Goal: Task Accomplishment & Management: Use online tool/utility

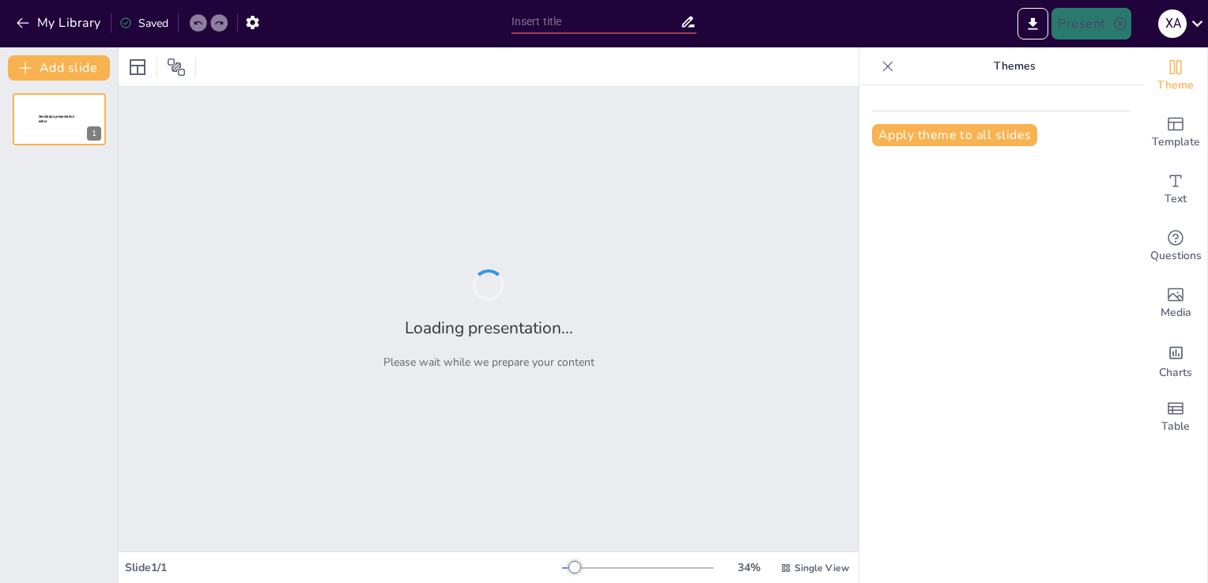
type input "Avtotransport korxonalarida buxgalteriya hisobining xususiyatlari:"
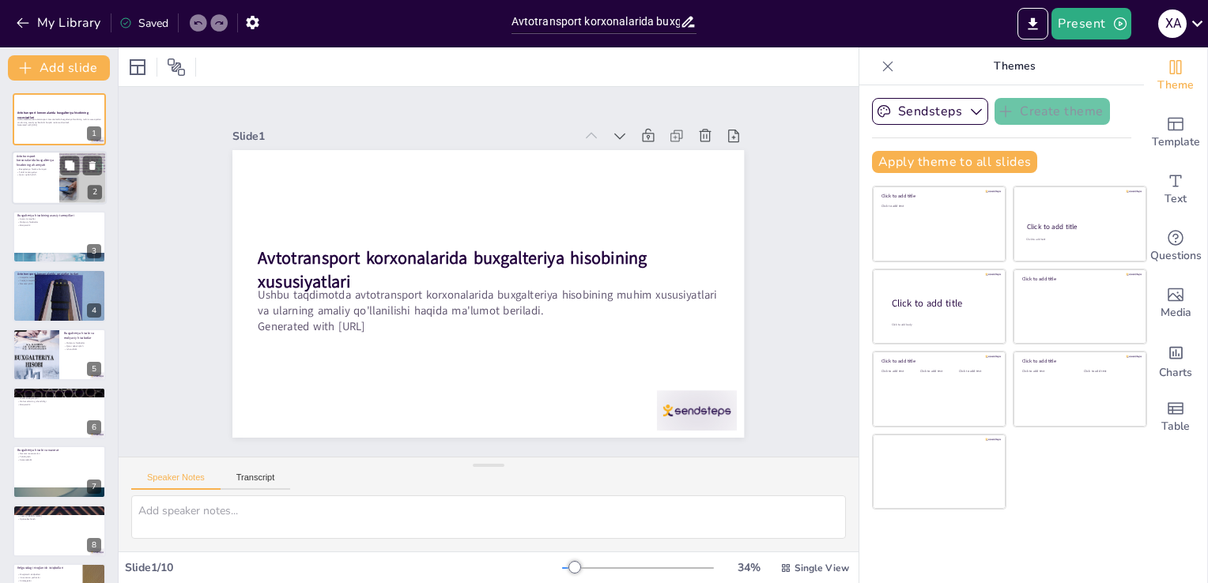
click at [31, 183] on div at bounding box center [59, 179] width 95 height 54
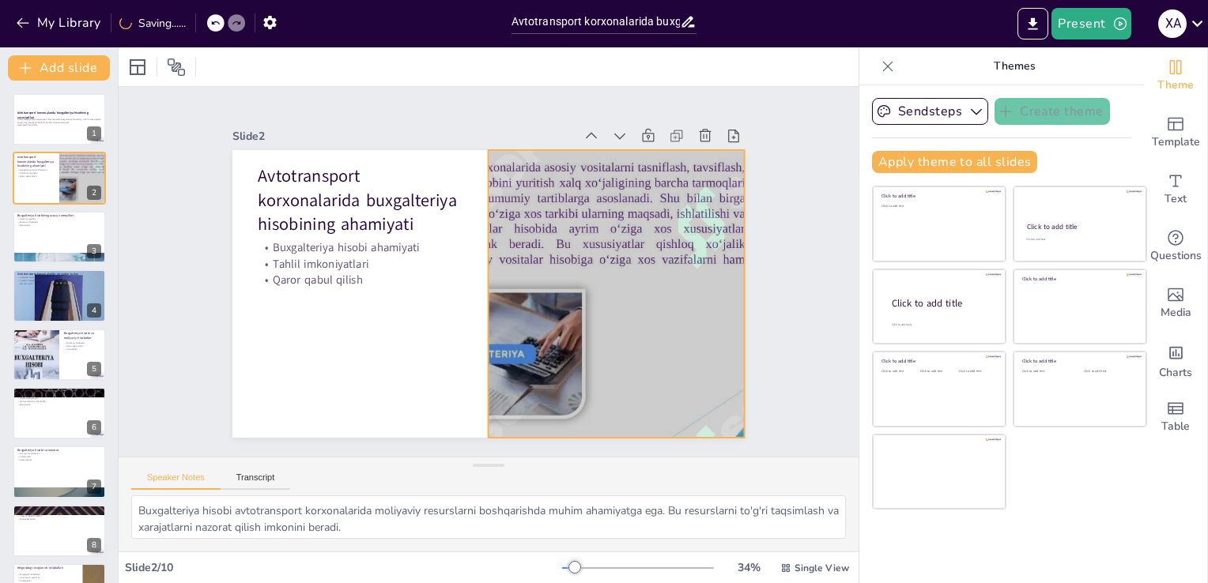
click at [620, 199] on div at bounding box center [616, 294] width 512 height 288
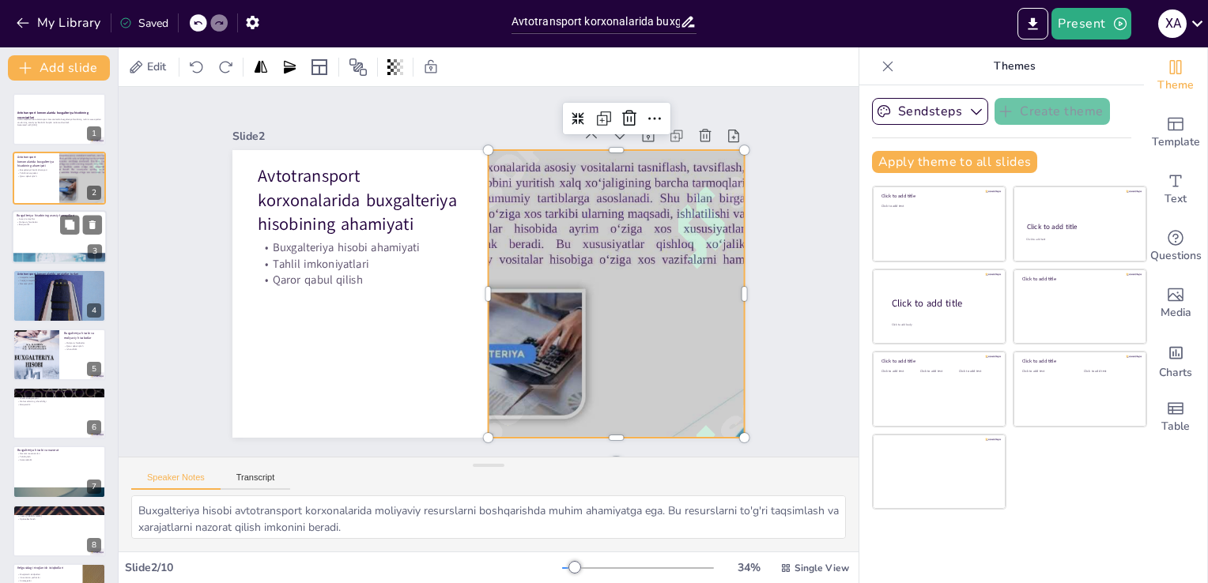
click at [103, 239] on div at bounding box center [59, 237] width 95 height 54
type textarea "Buxgalteriya hisobi asosiy tamoyillari, masalan, aniq hisob-kitoblar, shaffofli…"
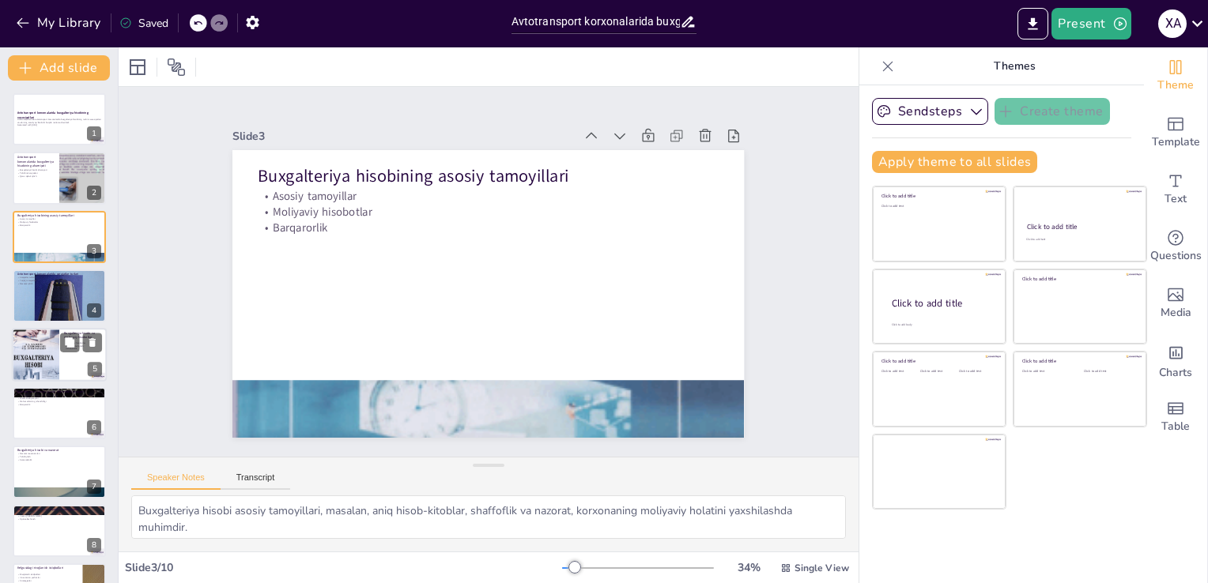
scroll to position [104, 0]
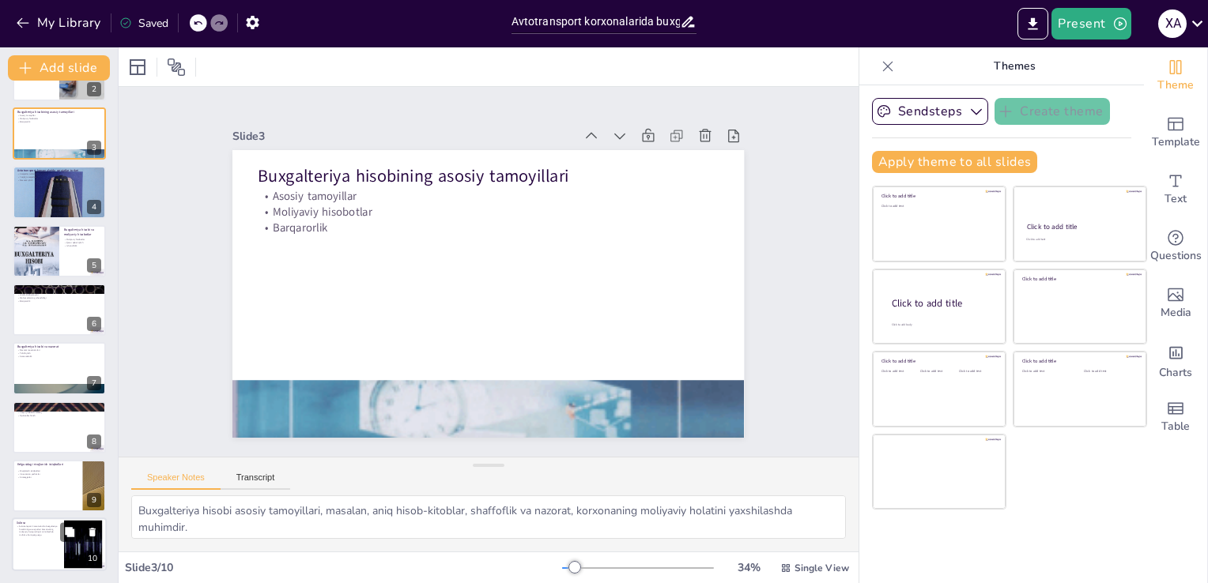
click at [54, 552] on div at bounding box center [59, 546] width 95 height 54
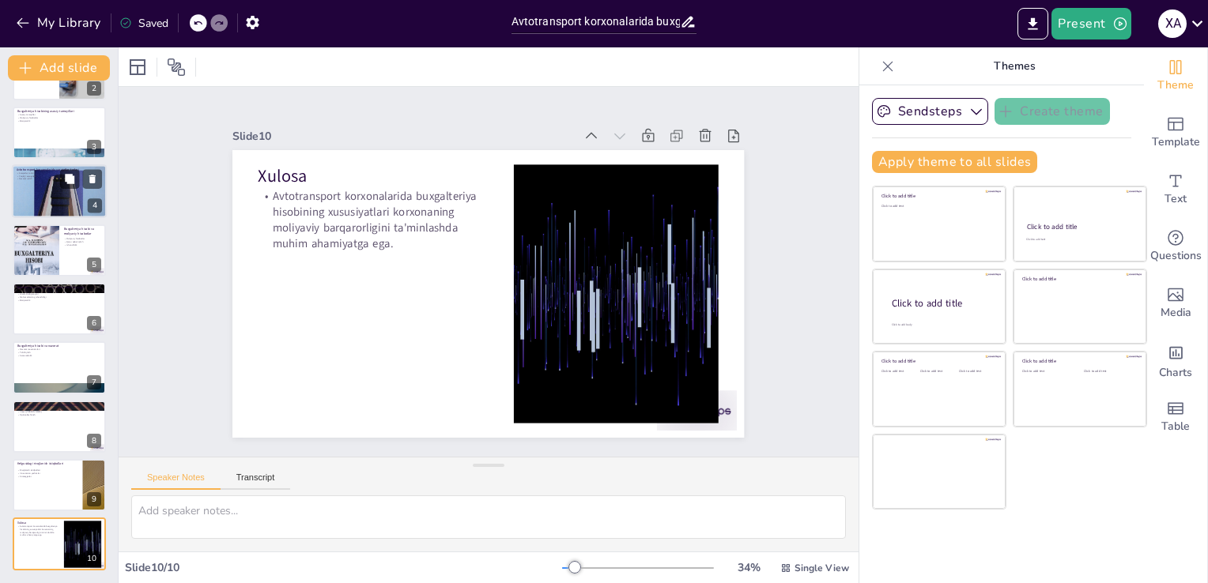
scroll to position [0, 0]
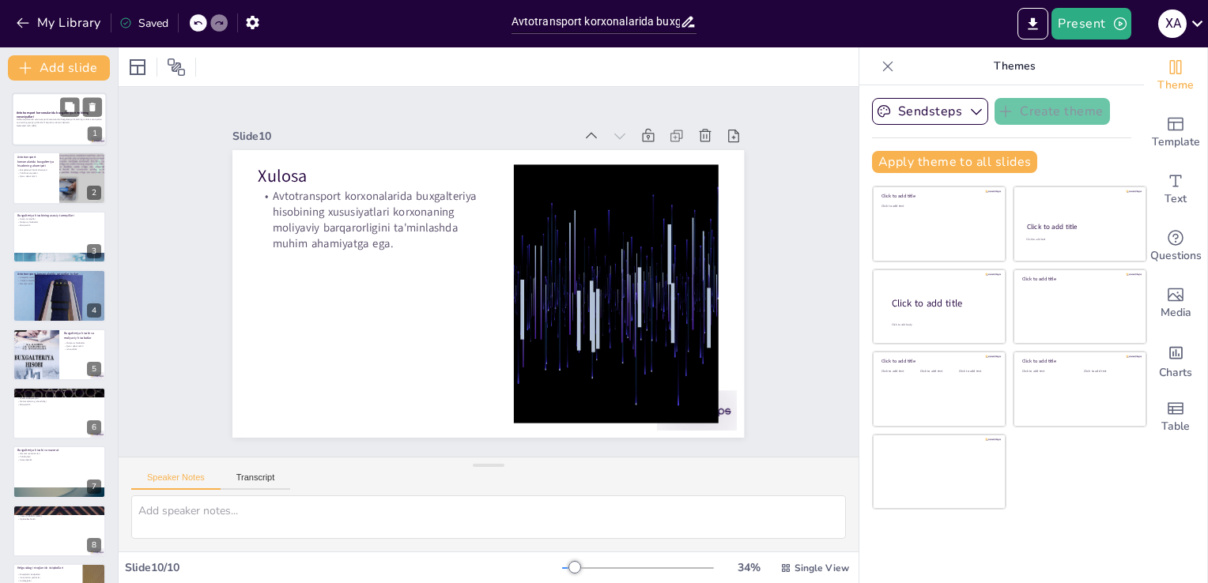
click at [44, 122] on p "Ushbu taqdimotda avtotransport korxonalarida buxgalteriya hisobining muhim xusu…" at bounding box center [59, 121] width 85 height 6
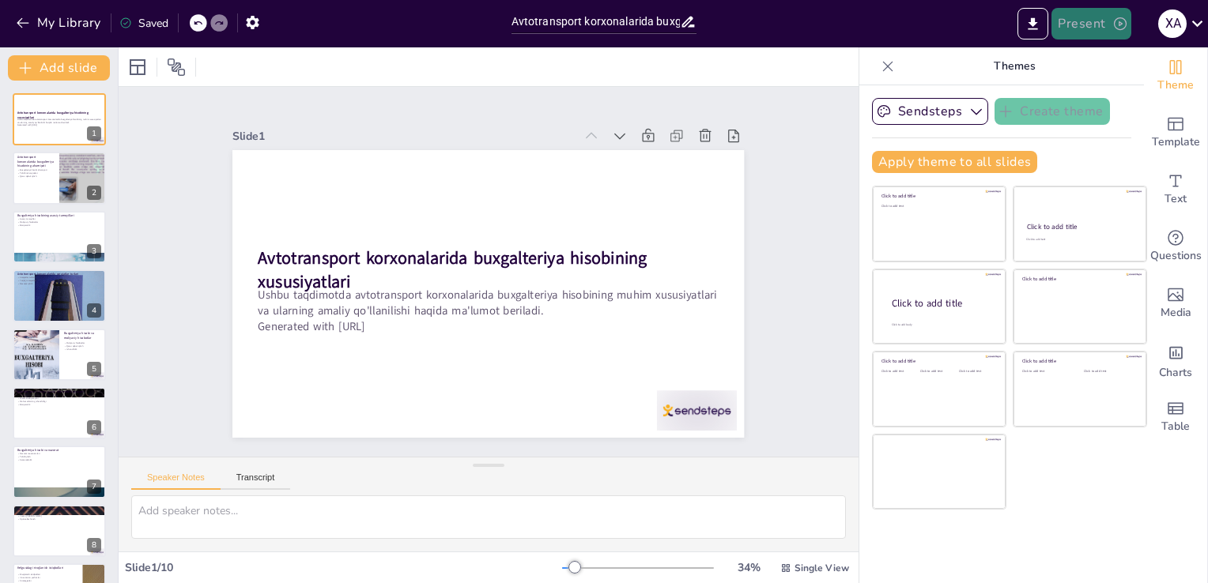
click at [1085, 23] on button "Present" at bounding box center [1090, 24] width 79 height 32
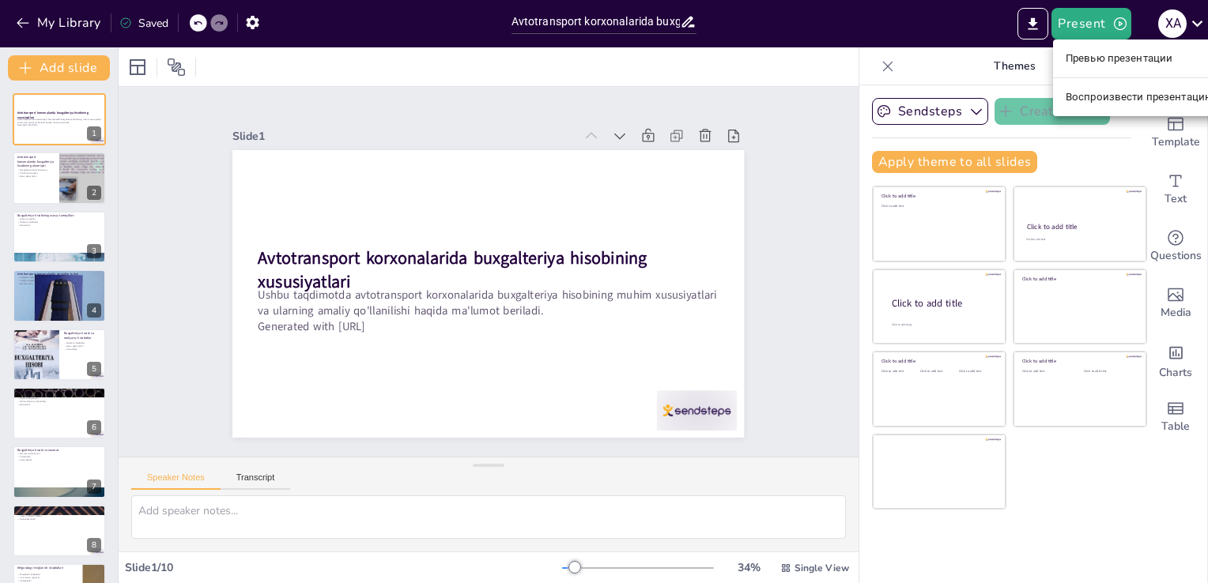
click at [1028, 21] on div at bounding box center [604, 291] width 1208 height 583
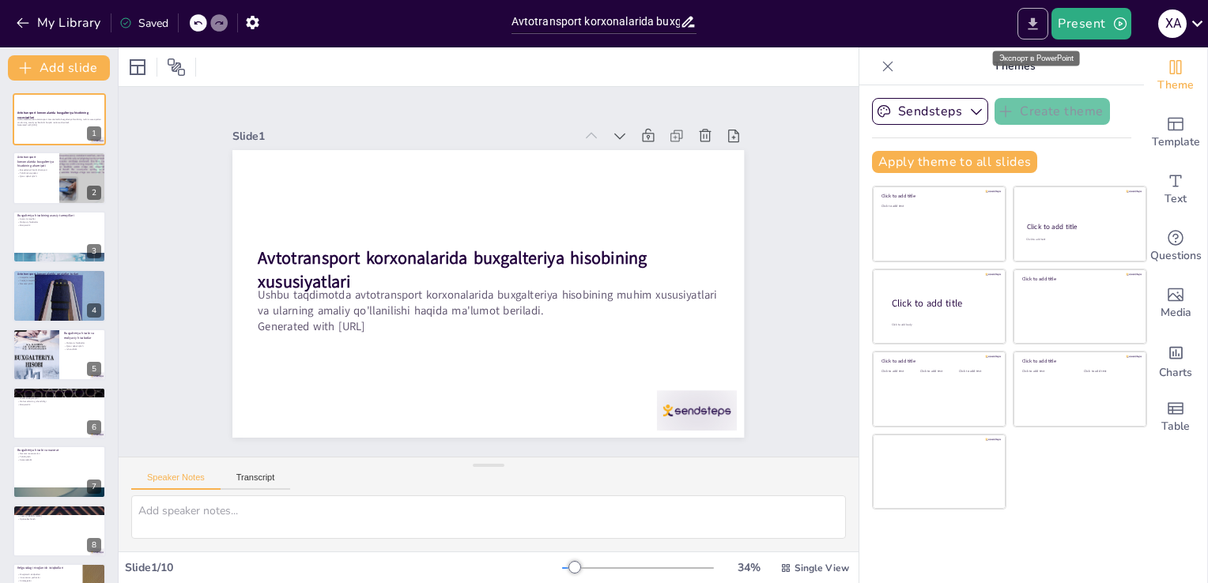
click at [1033, 13] on button "Export to PowerPoint" at bounding box center [1032, 24] width 31 height 32
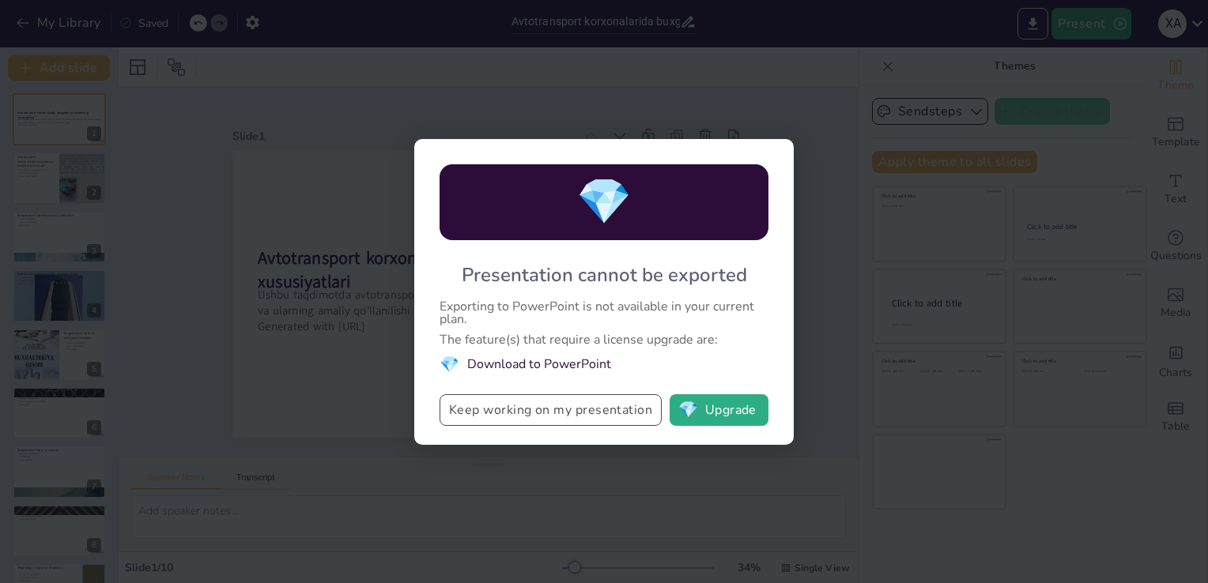
click at [609, 404] on button "Keep working on my presentation" at bounding box center [550, 410] width 222 height 32
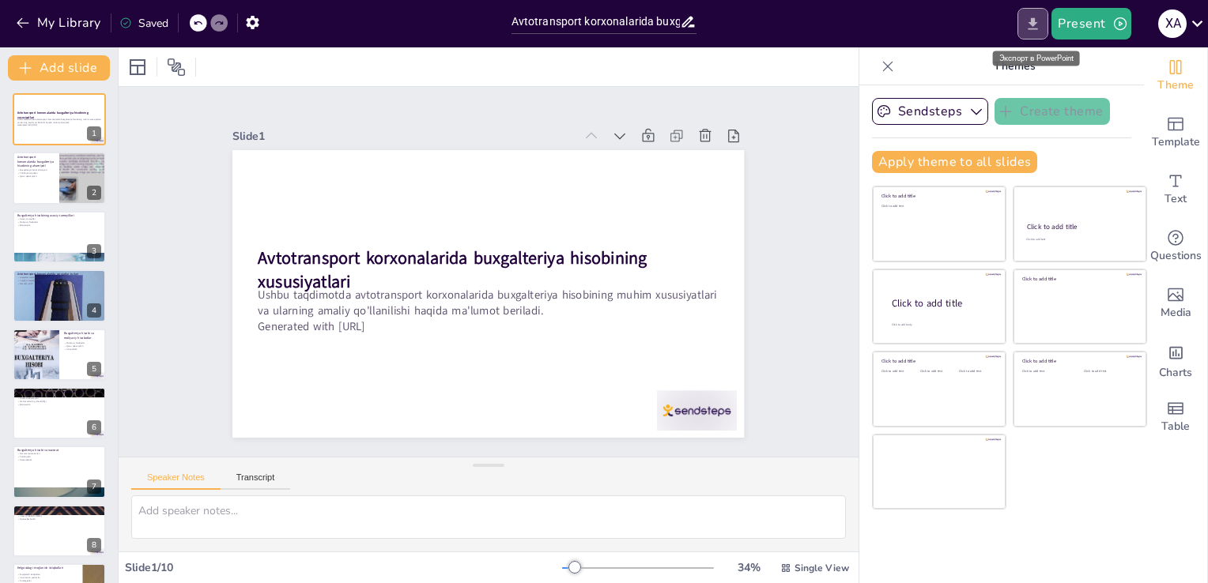
click at [1028, 29] on icon "Export to PowerPoint" at bounding box center [1032, 24] width 17 height 17
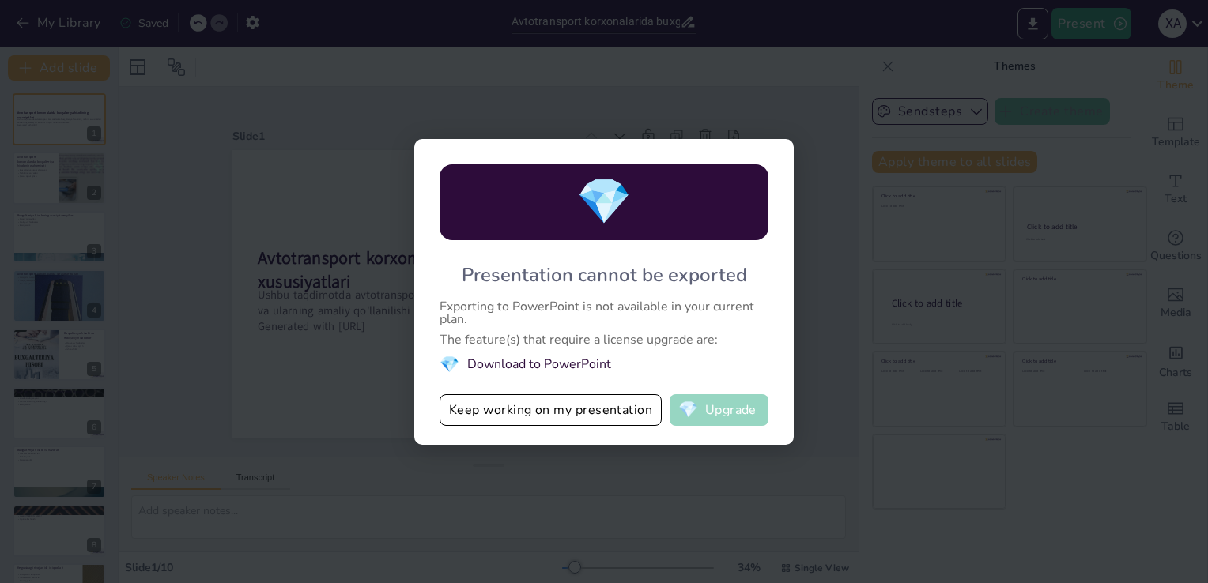
click at [715, 405] on button "💎 Upgrade" at bounding box center [719, 410] width 99 height 32
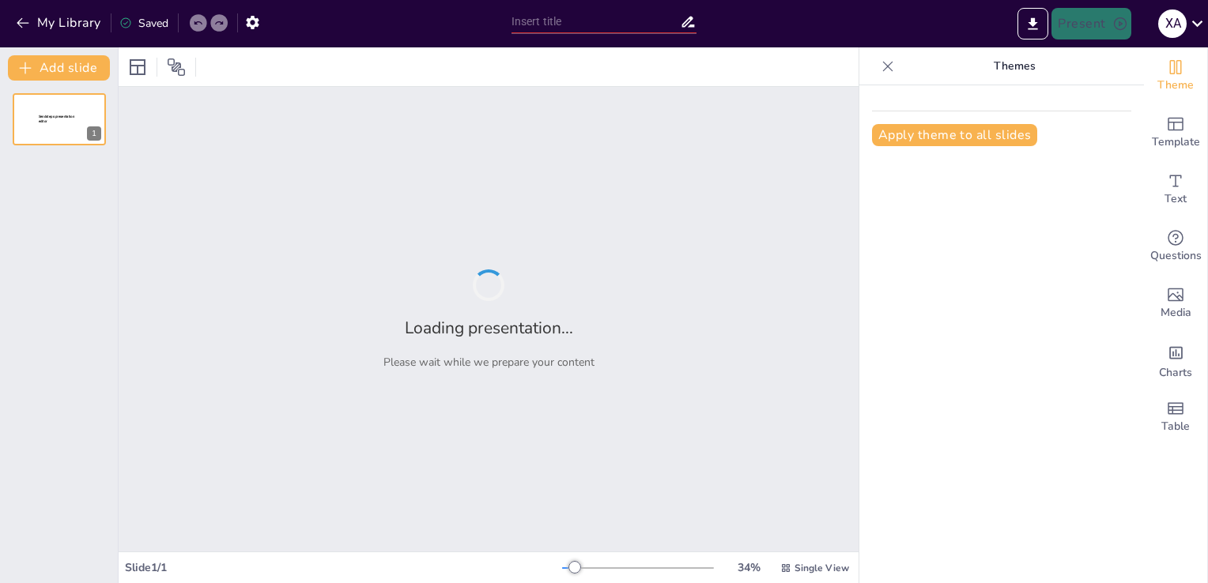
type input "Avtotransport korxonalarida buxgalteriya hisobining xususiyatlari:"
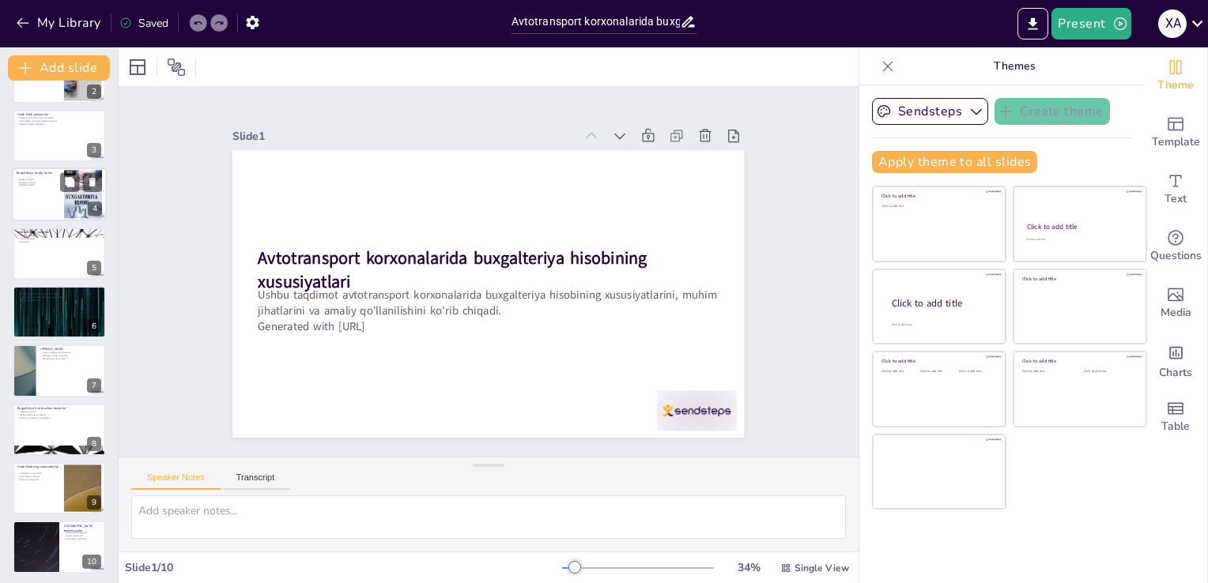
scroll to position [104, 0]
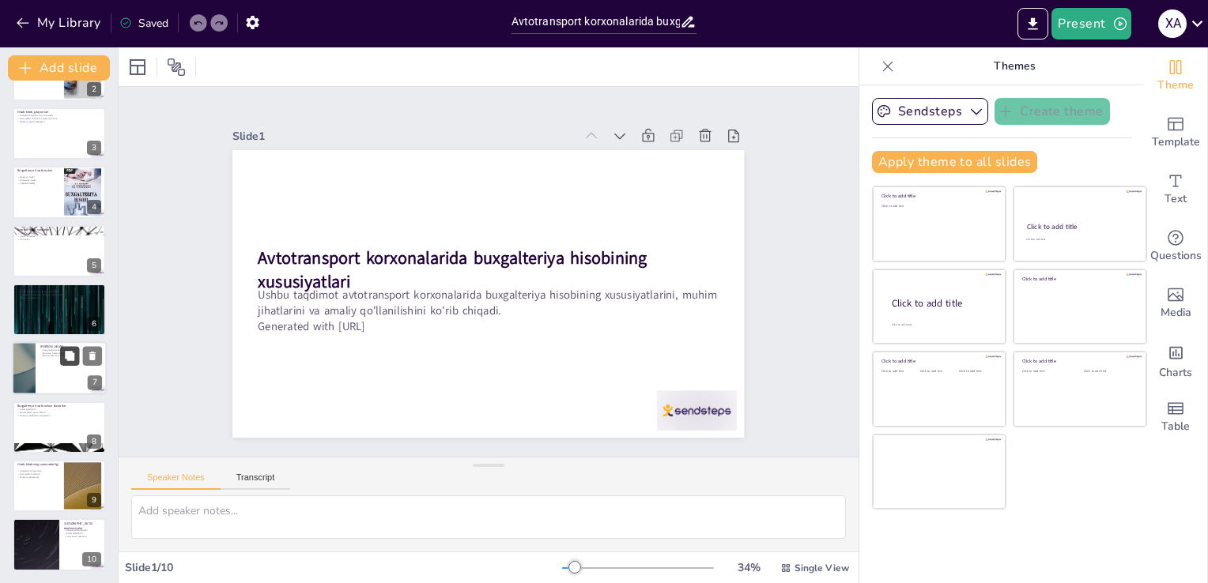
click at [70, 358] on icon at bounding box center [69, 355] width 9 height 9
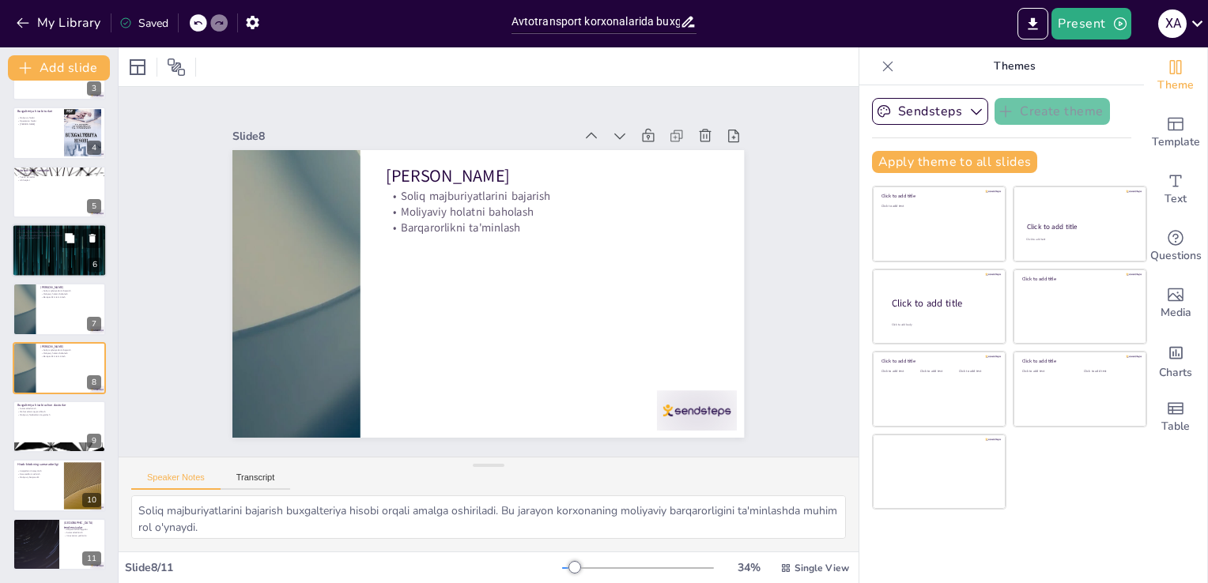
click at [76, 267] on div at bounding box center [59, 251] width 95 height 54
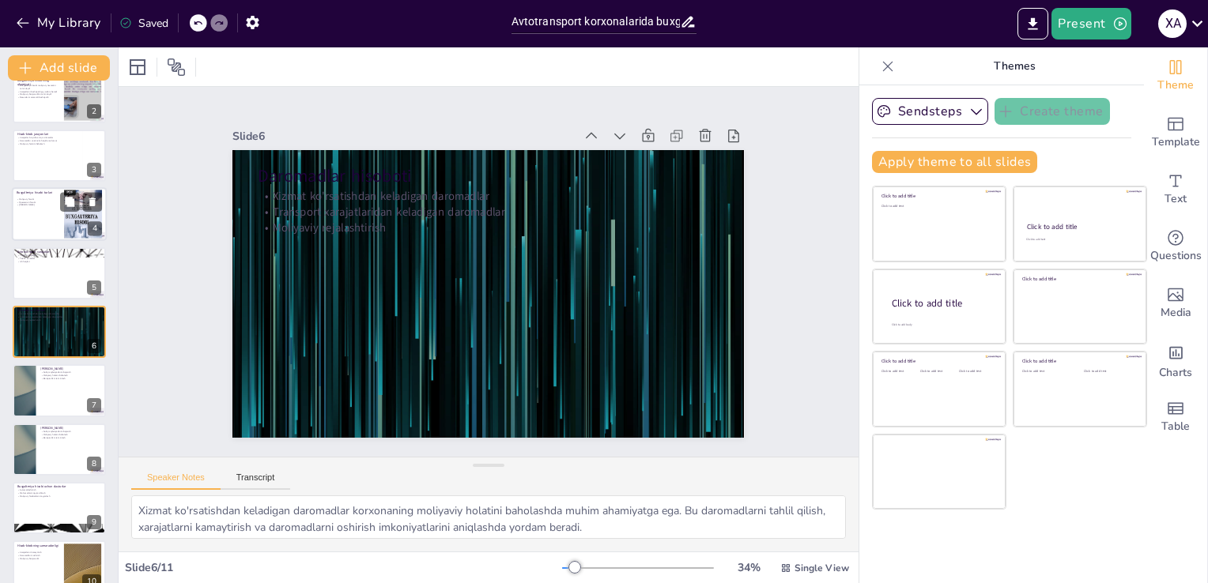
click at [61, 229] on div at bounding box center [59, 214] width 95 height 54
type textarea "Moliyaviy hisobi korxonaning umumiy moliyaviy holatini ko'rsatadi. Bu hisobotla…"
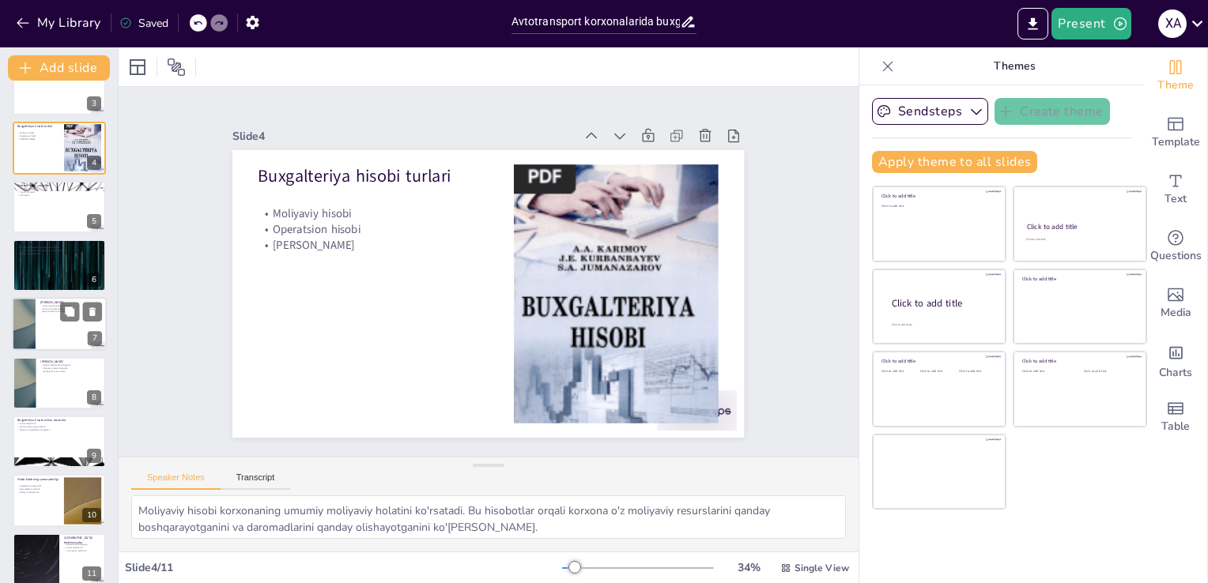
scroll to position [162, 0]
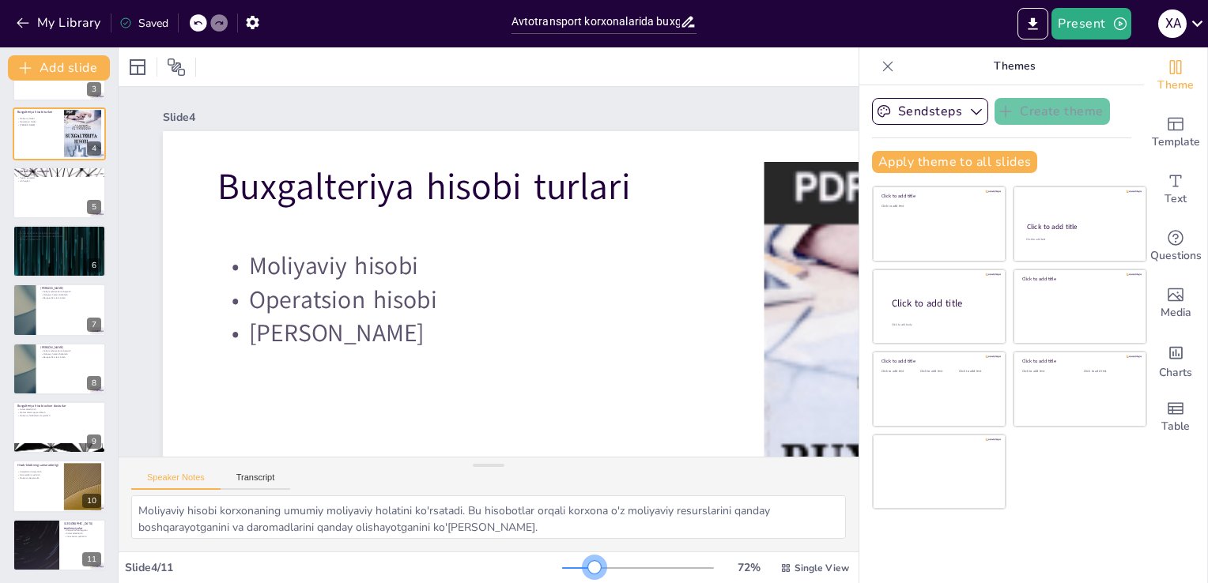
drag, startPoint x: 611, startPoint y: 562, endPoint x: 563, endPoint y: 579, distance: 51.3
click at [582, 583] on html "My Library Saved Avtotransport korxonalarida buxgalteriya hisobining xususiyatl…" at bounding box center [604, 291] width 1208 height 583
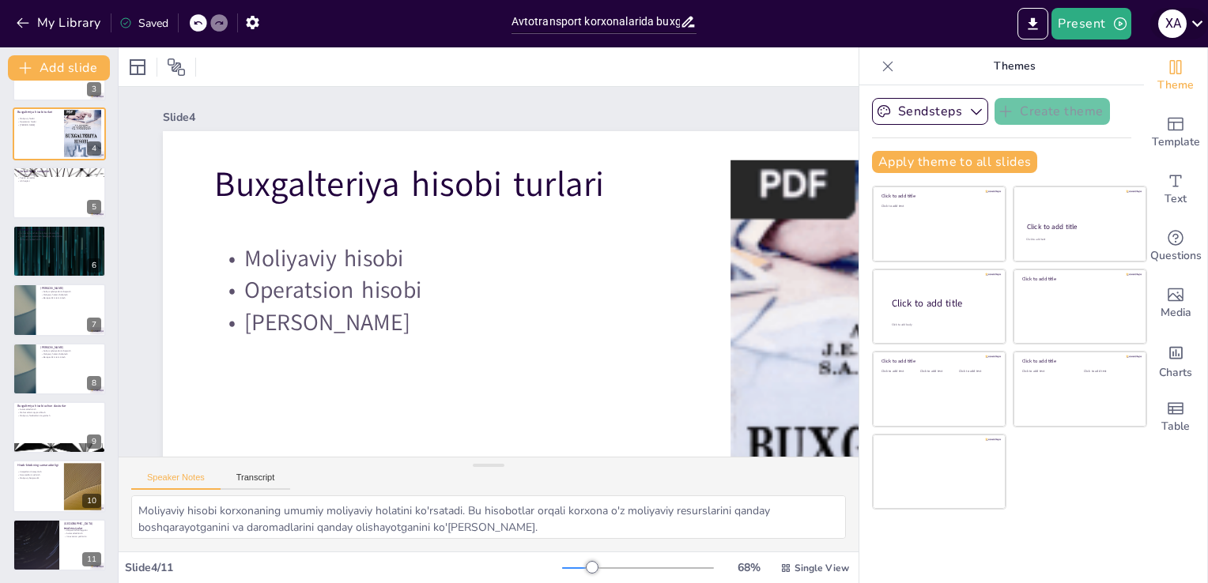
click at [1194, 14] on icon at bounding box center [1196, 23] width 21 height 21
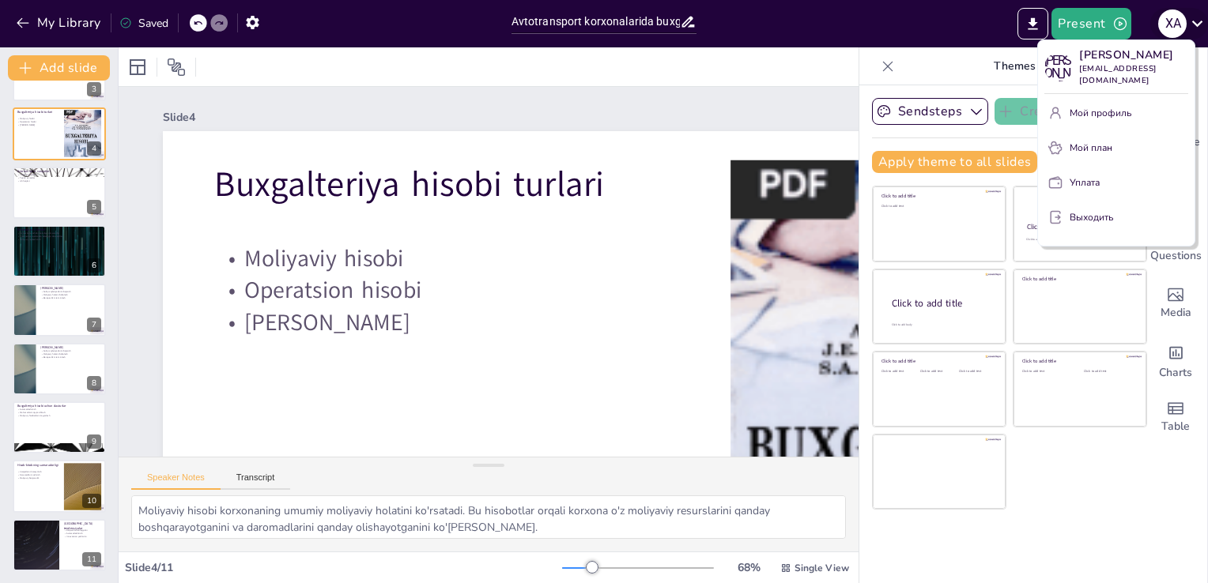
click at [1195, 14] on div at bounding box center [604, 291] width 1208 height 583
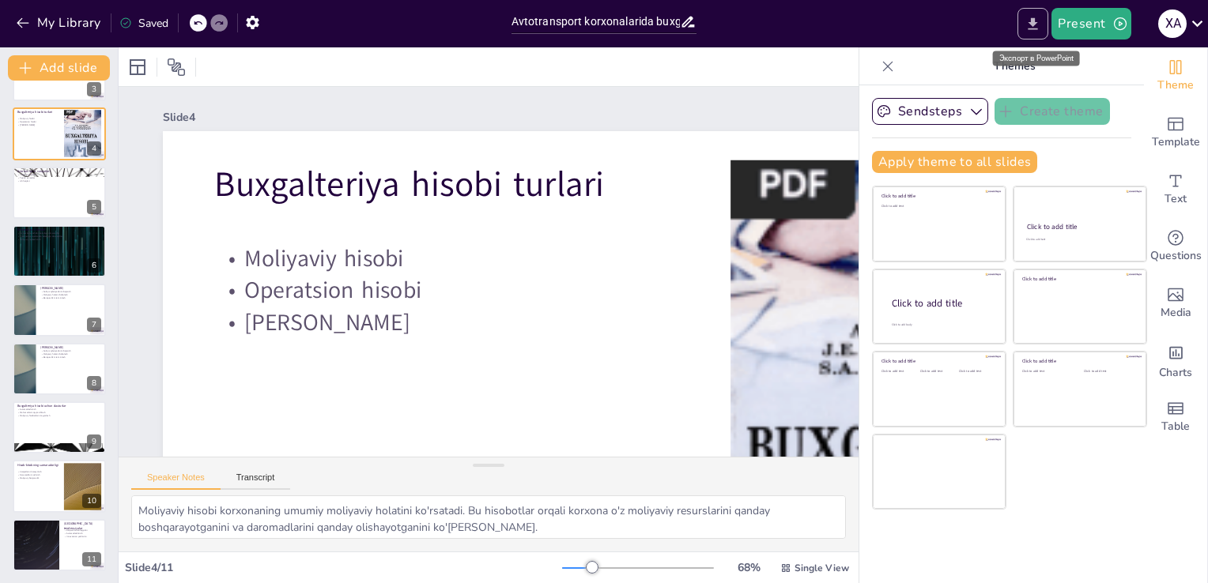
click at [1028, 29] on icon "Export to PowerPoint" at bounding box center [1032, 24] width 17 height 17
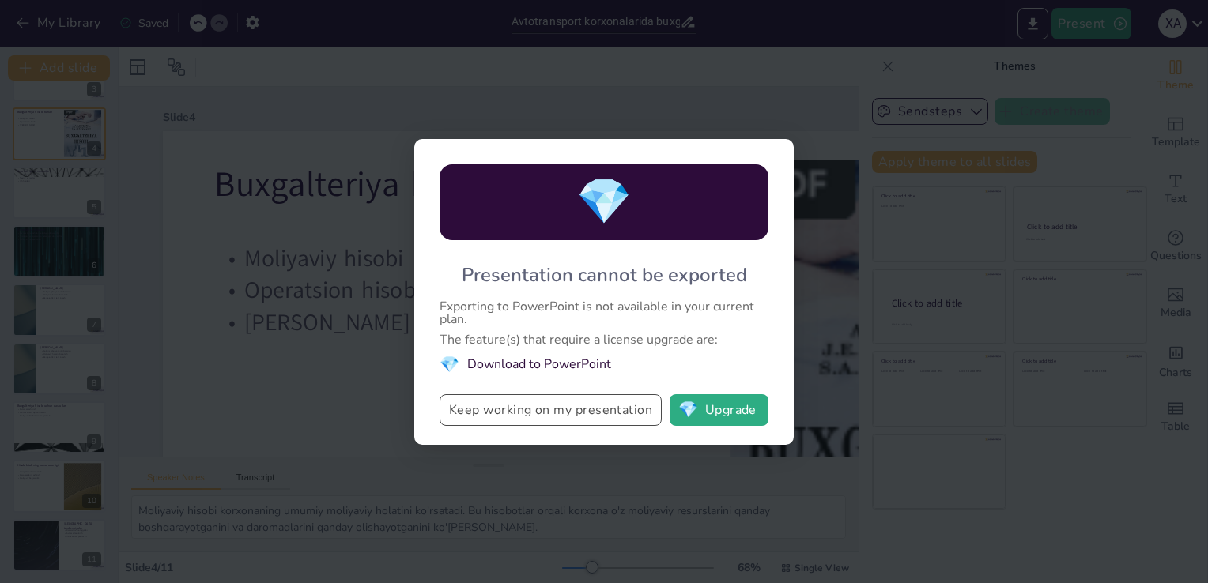
click at [620, 419] on button "Keep working on my presentation" at bounding box center [550, 410] width 222 height 32
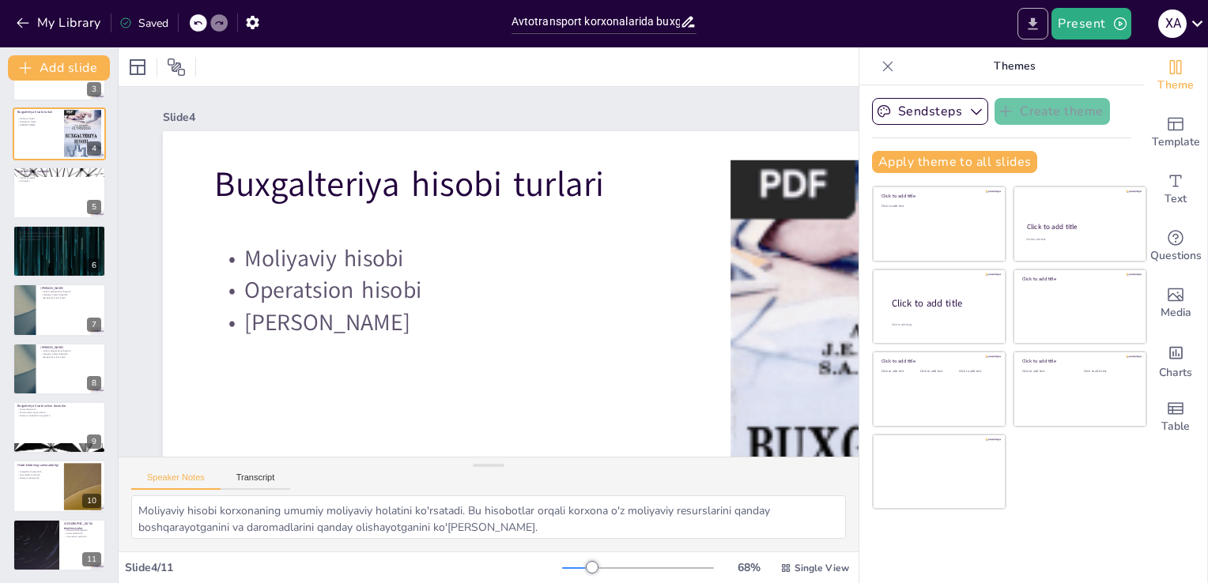
click at [1037, 21] on icon "Export to PowerPoint" at bounding box center [1032, 24] width 17 height 17
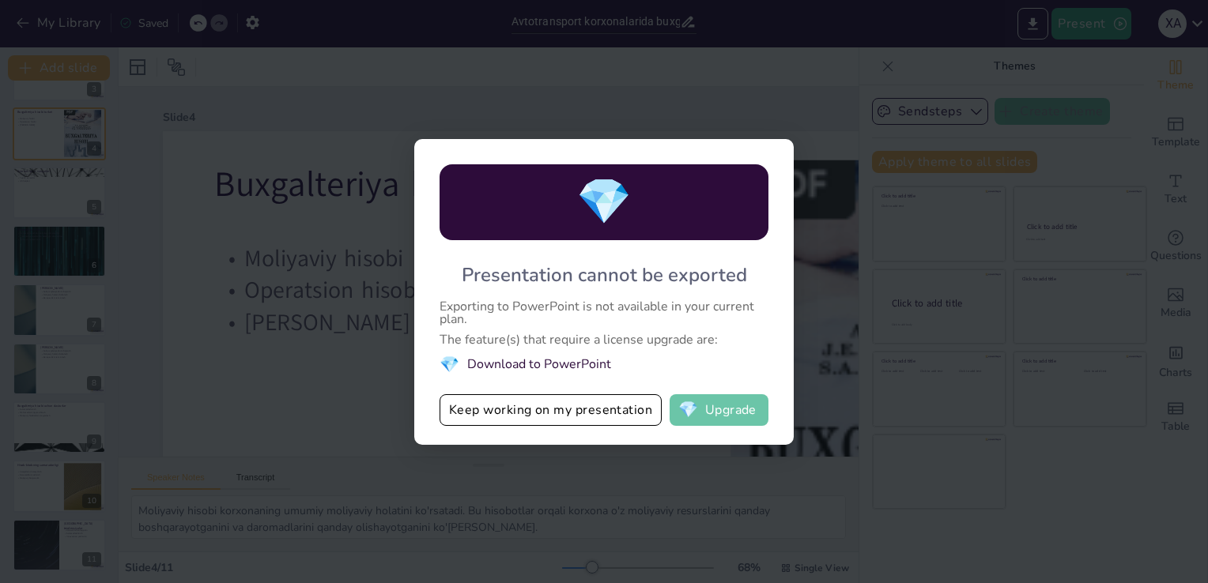
click at [718, 412] on button "💎 Upgrade" at bounding box center [719, 410] width 99 height 32
